Goal: Find specific page/section: Find specific page/section

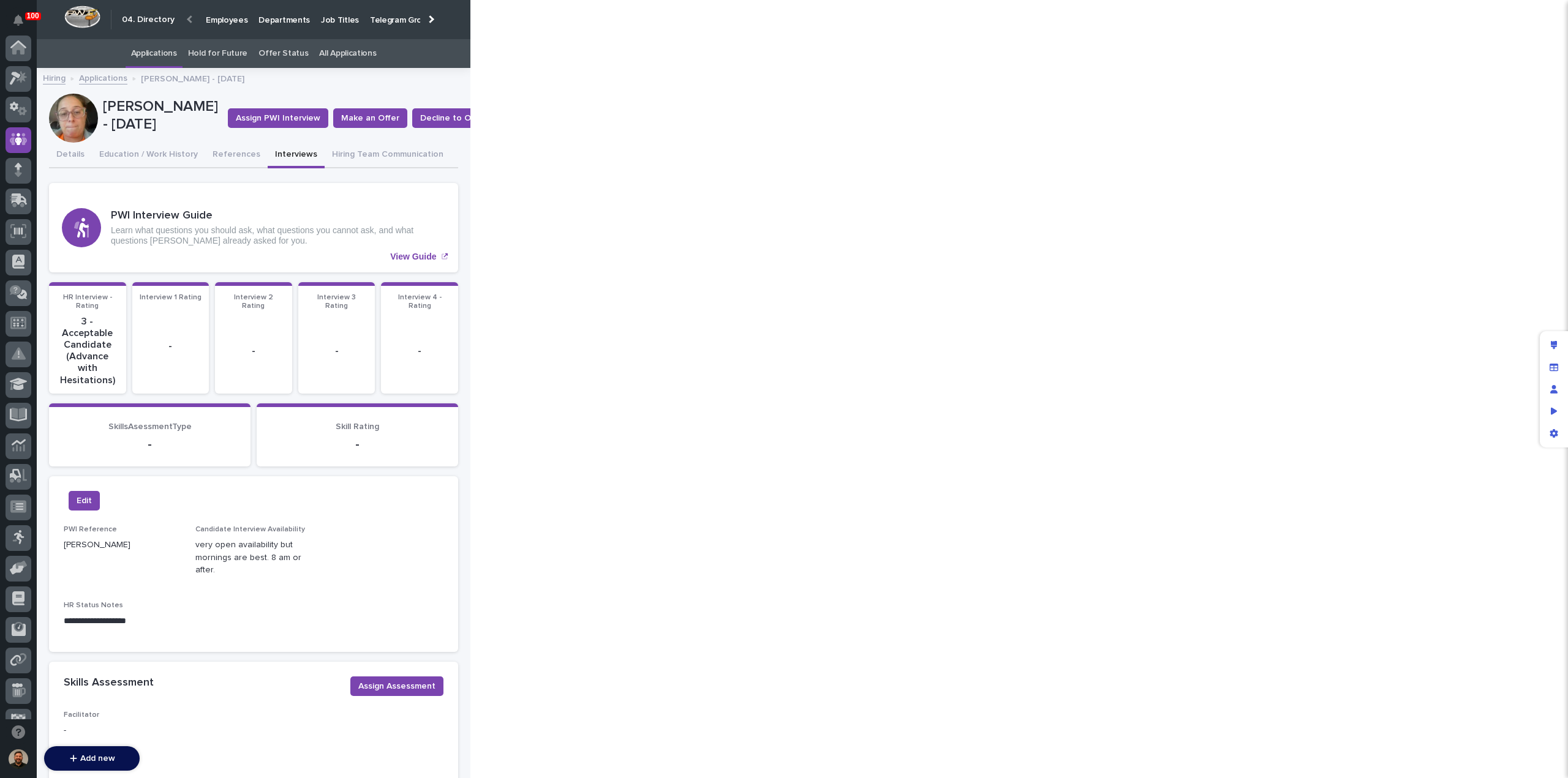
scroll to position [0, 51]
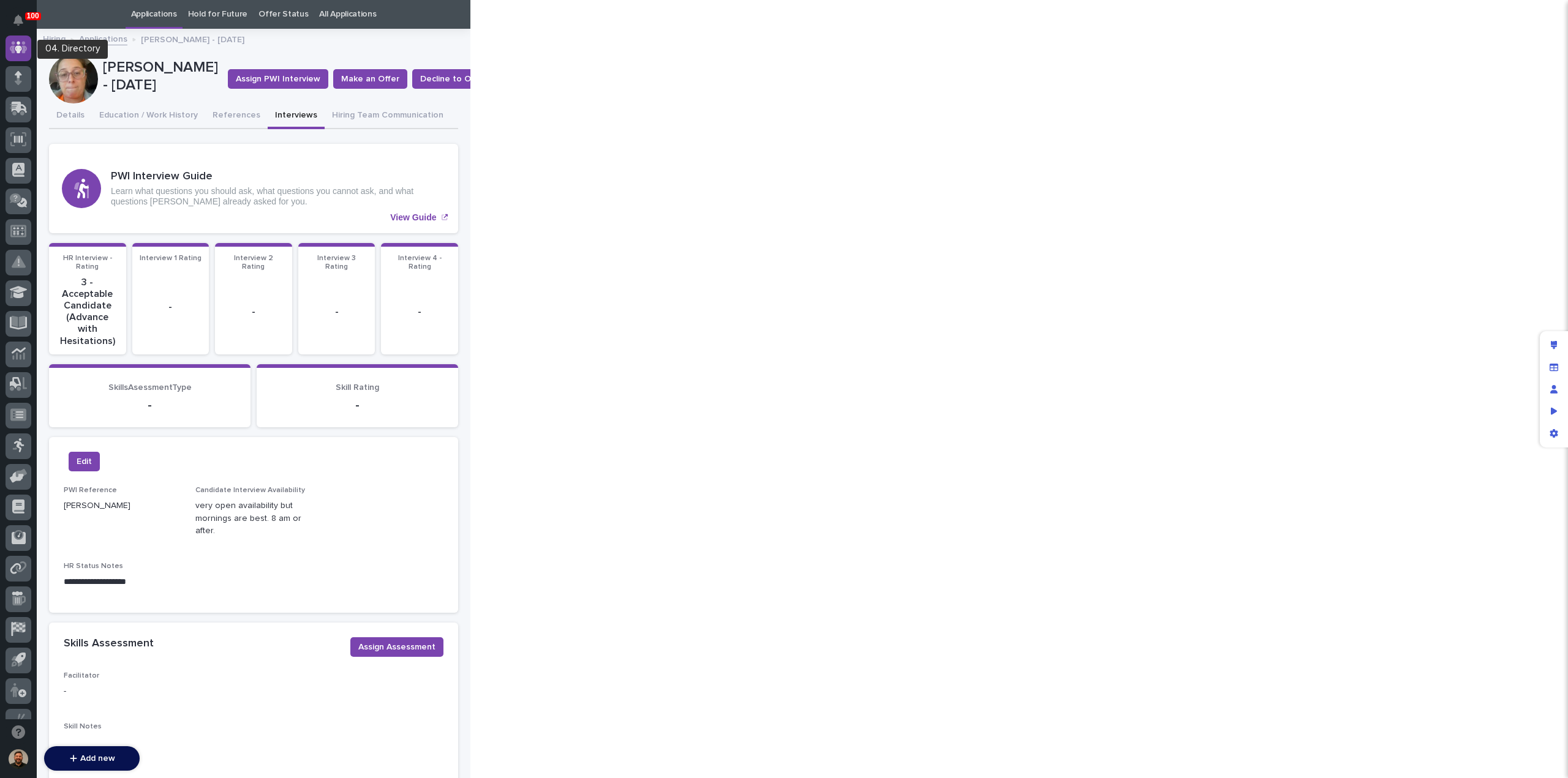
click at [14, 45] on icon at bounding box center [19, 47] width 18 height 14
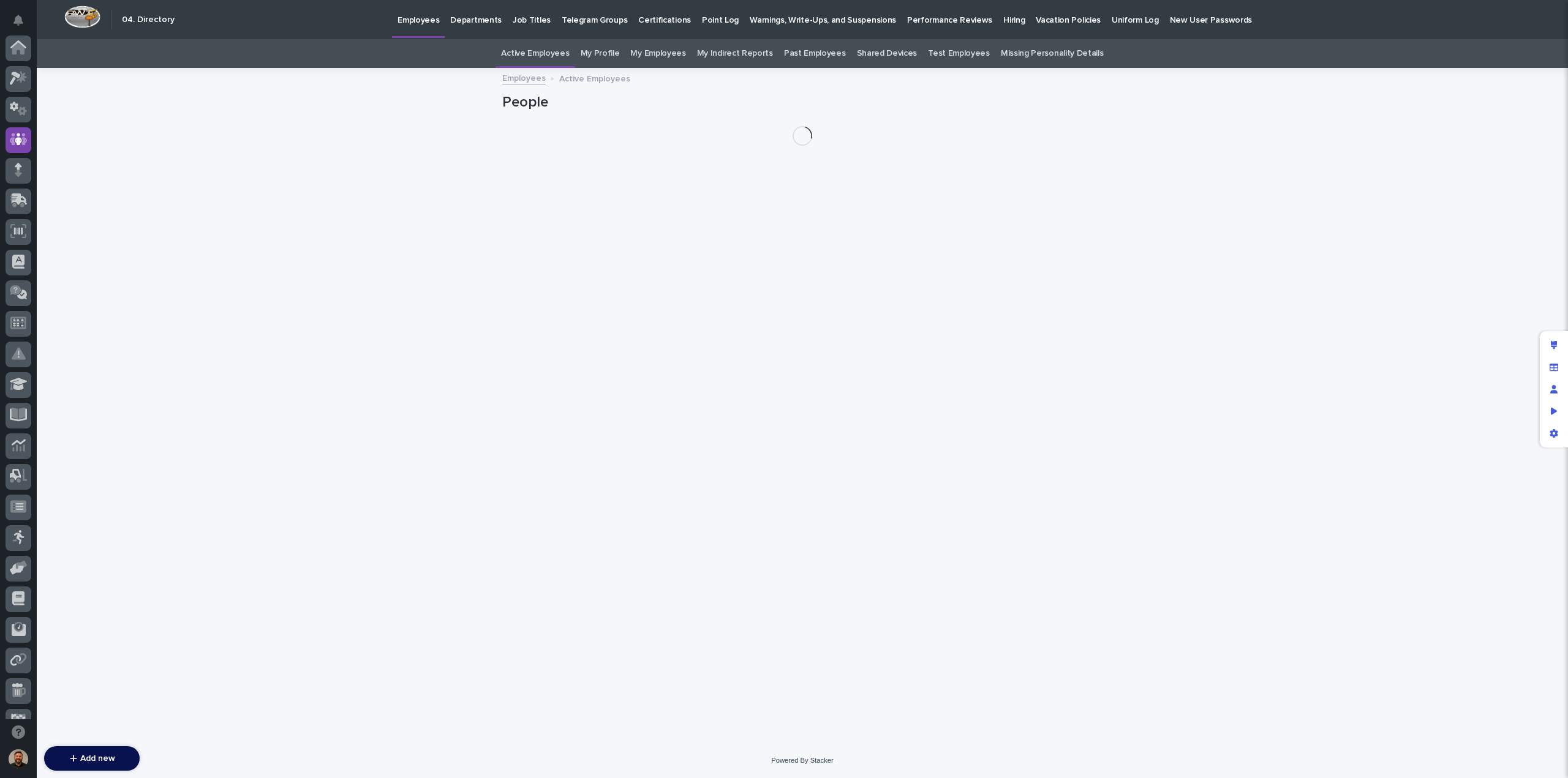
scroll to position [92, 0]
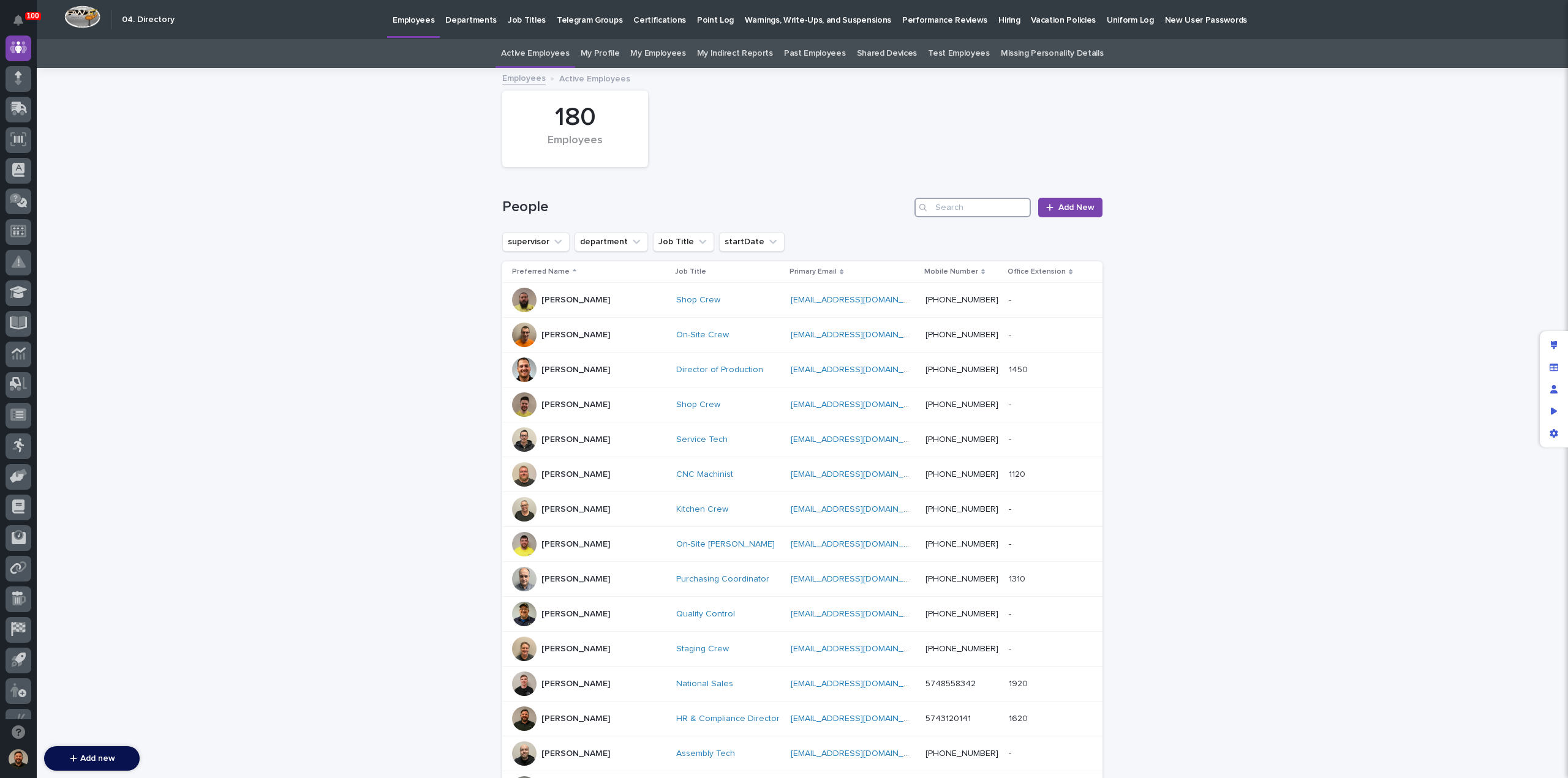
click at [951, 208] on input "Search" at bounding box center [972, 208] width 116 height 19
type input "[PERSON_NAME]"
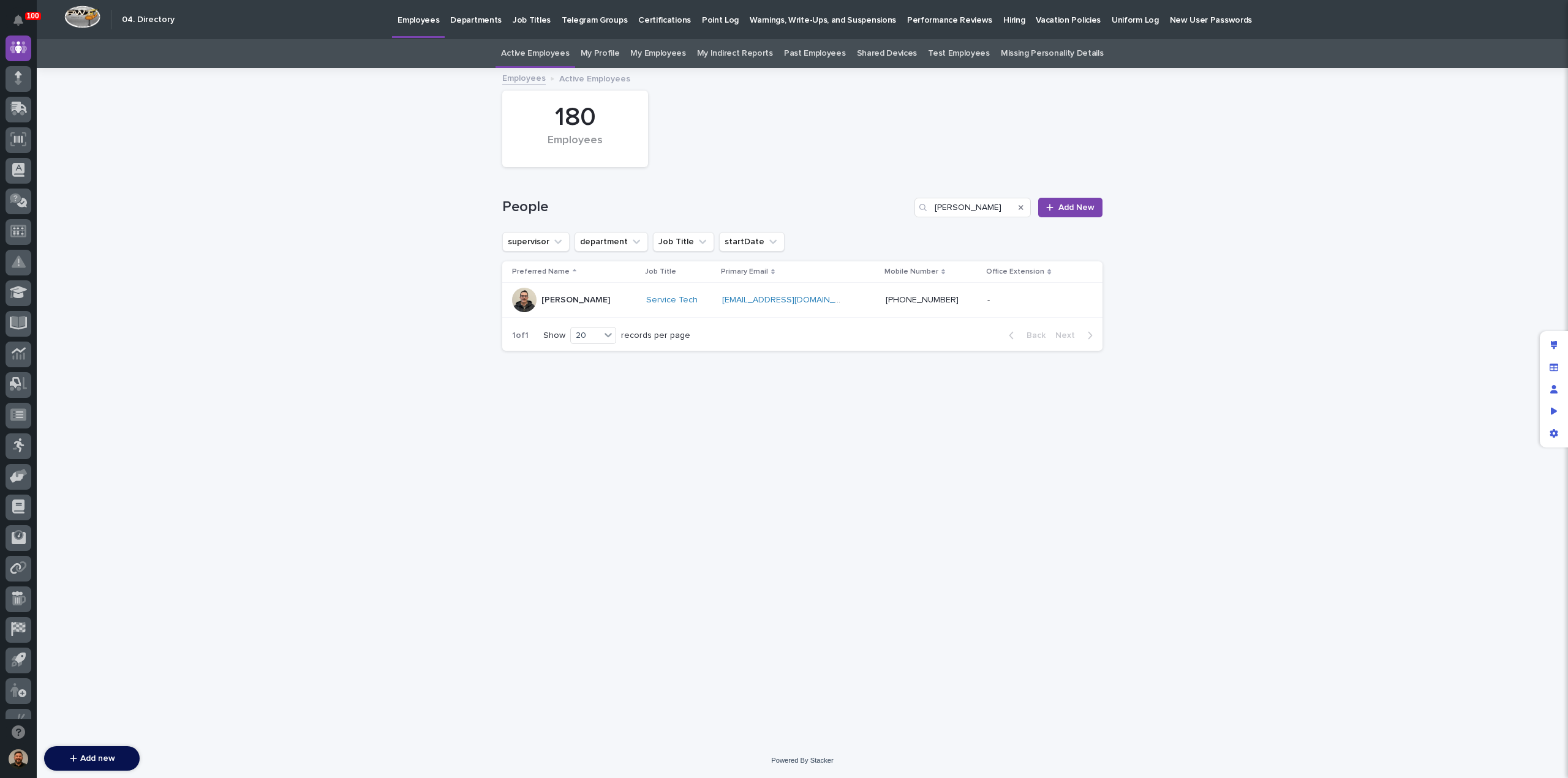
click at [618, 299] on div "[PERSON_NAME]" at bounding box center [574, 300] width 124 height 24
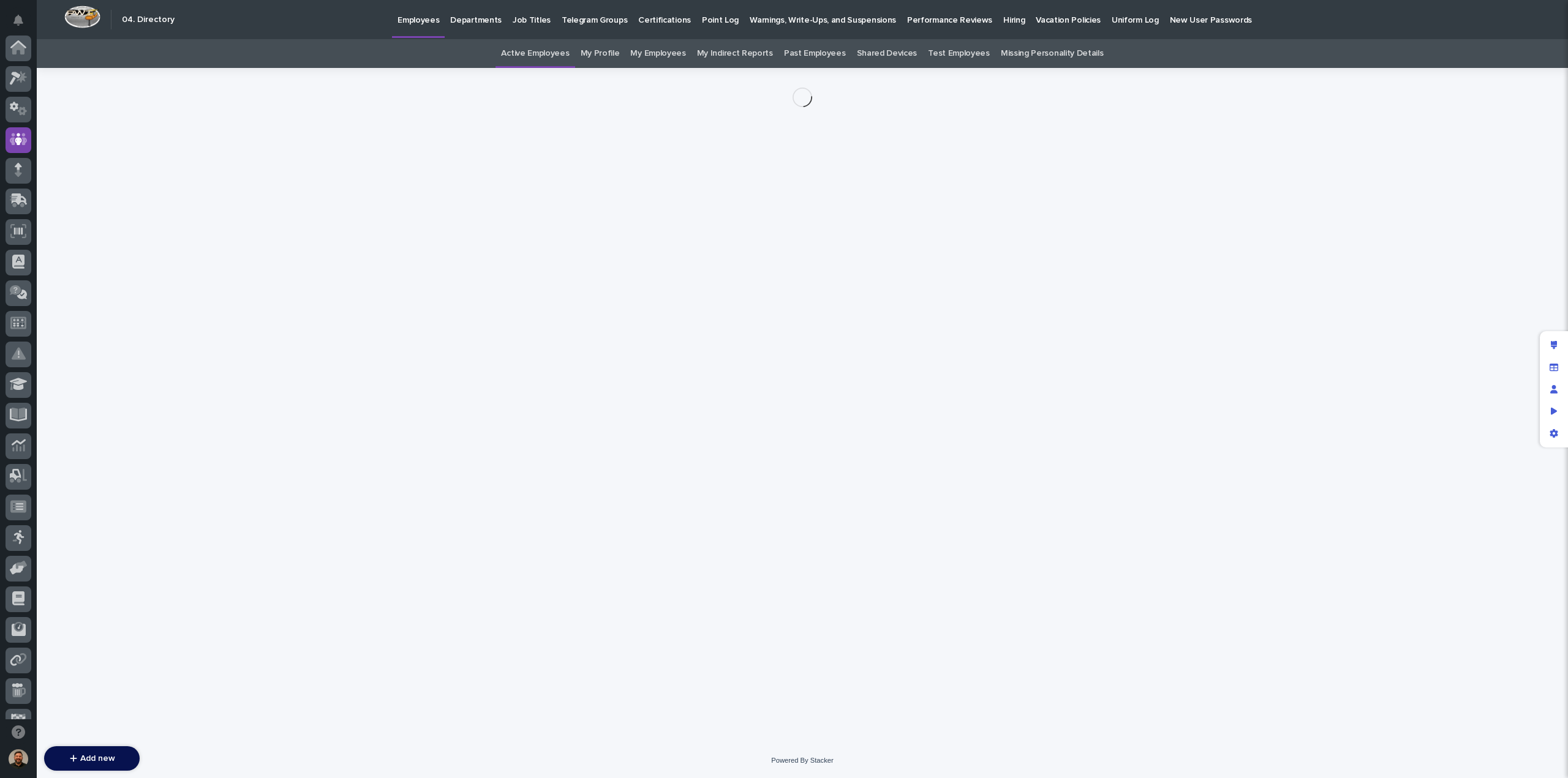
scroll to position [92, 0]
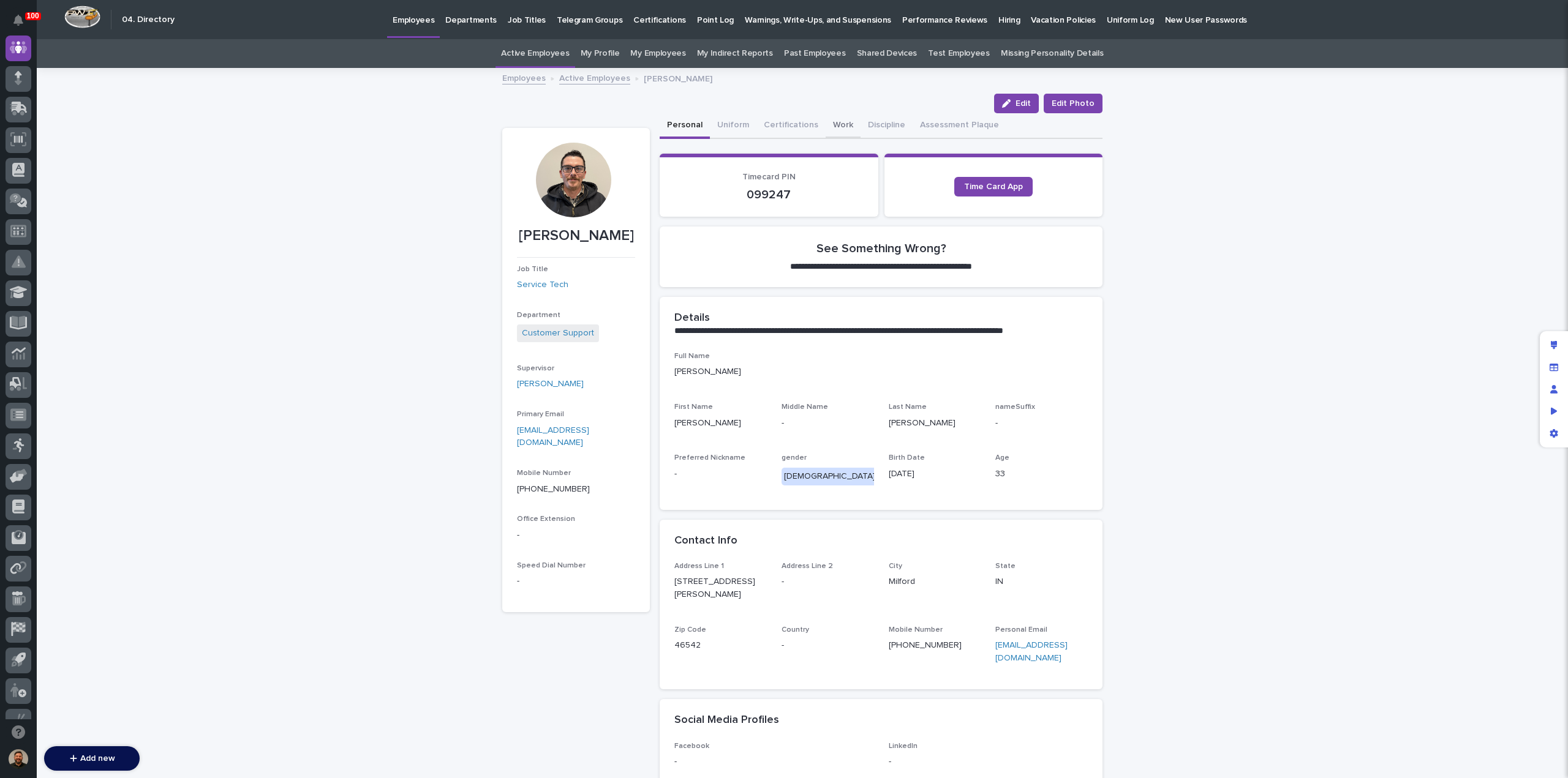
click at [831, 121] on button "Work" at bounding box center [843, 127] width 35 height 26
